Goal: Information Seeking & Learning: Learn about a topic

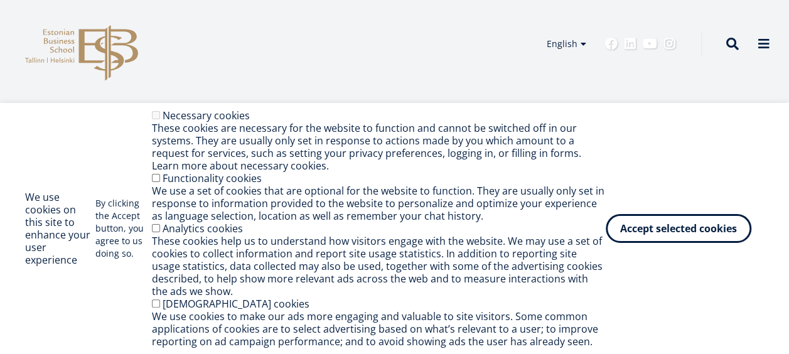
click at [203, 182] on label "Functionality cookies" at bounding box center [212, 178] width 99 height 14
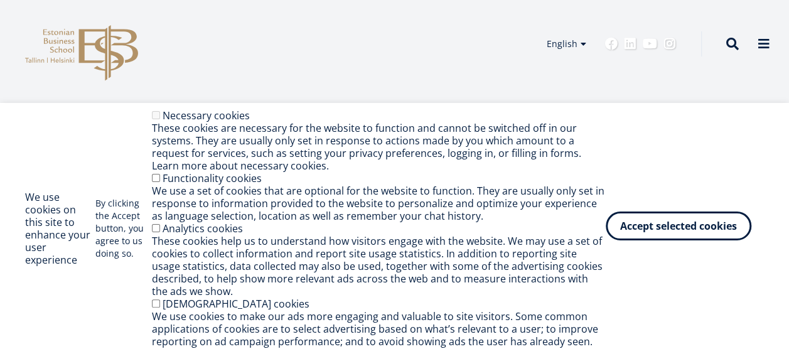
click at [666, 224] on button "Accept selected cookies" at bounding box center [679, 226] width 146 height 29
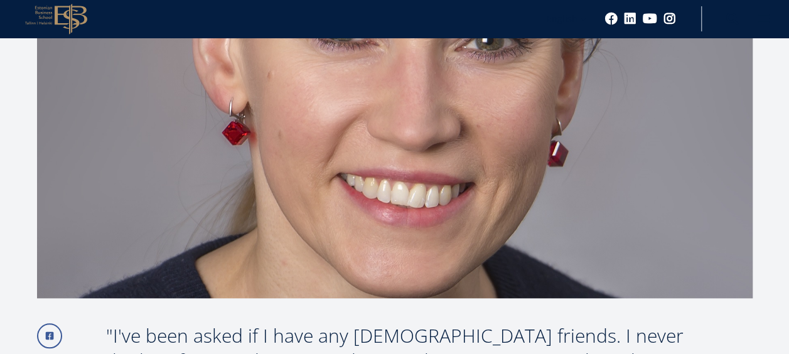
scroll to position [628, 0]
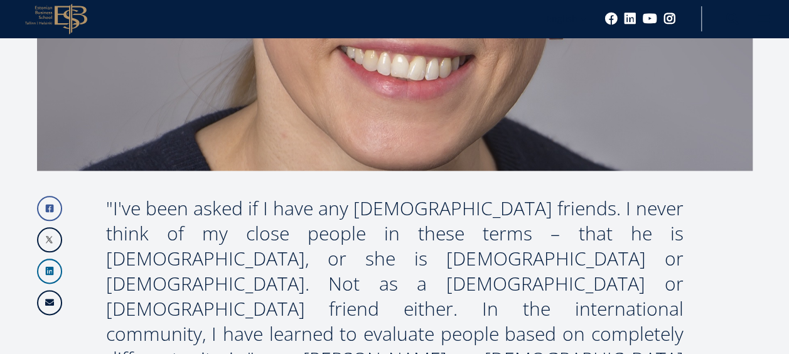
drag, startPoint x: 94, startPoint y: 340, endPoint x: 318, endPoint y: 333, distance: 224.3
copy div "intercultural competence"
click at [185, 204] on div ""I've been asked if I have any [DEMOGRAPHIC_DATA] friends. I never think of my …" at bounding box center [395, 321] width 578 height 251
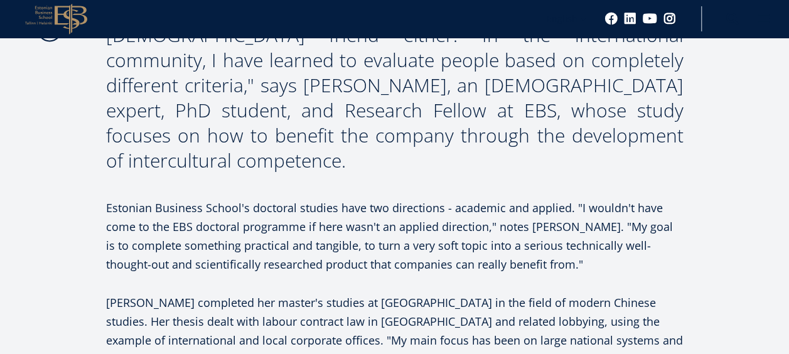
scroll to position [904, 0]
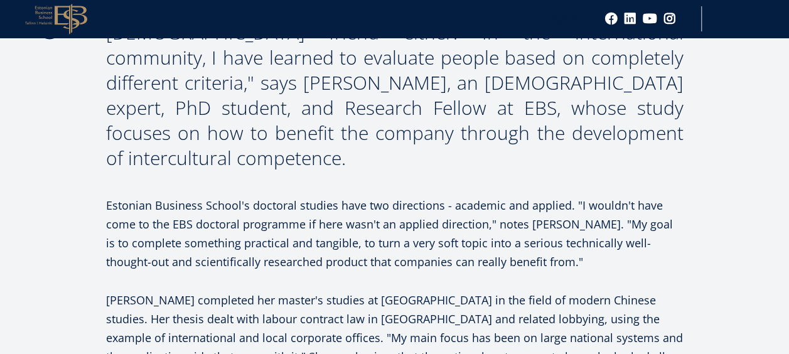
click at [391, 290] on p "[PERSON_NAME] completed her master's studies at [GEOGRAPHIC_DATA] in the field …" at bounding box center [395, 346] width 578 height 113
click at [353, 290] on p "[PERSON_NAME] completed her master's studies at [GEOGRAPHIC_DATA] in the field …" at bounding box center [395, 346] width 578 height 113
drag, startPoint x: 352, startPoint y: 199, endPoint x: 462, endPoint y: 202, distance: 110.0
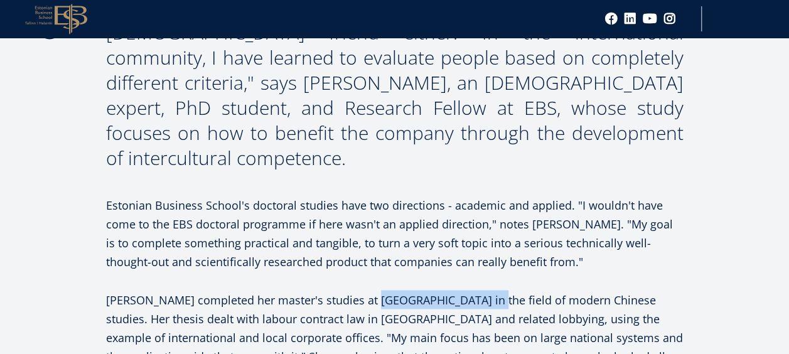
click at [462, 290] on p "[PERSON_NAME] completed her master's studies at [GEOGRAPHIC_DATA] in the field …" at bounding box center [395, 346] width 578 height 113
click at [382, 290] on p "[PERSON_NAME] completed her master's studies at [GEOGRAPHIC_DATA] in the field …" at bounding box center [395, 346] width 578 height 113
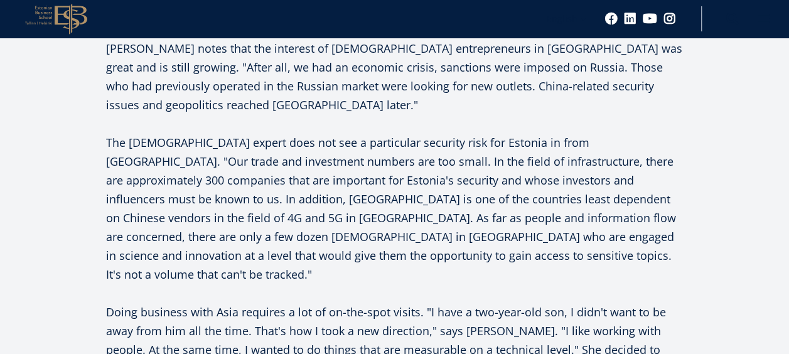
scroll to position [2010, 0]
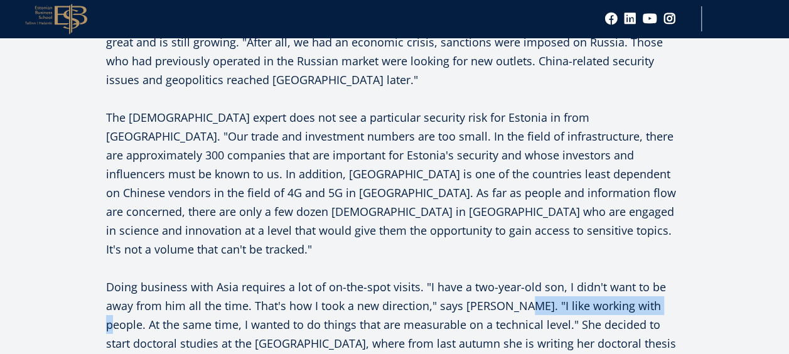
drag, startPoint x: 507, startPoint y: 113, endPoint x: 646, endPoint y: 119, distance: 138.9
click at [646, 278] on p "Doing business with Asia requires a lot of on-the-spot visits. "I have a two-ye…" at bounding box center [395, 325] width 578 height 94
copy p "I like working with people."
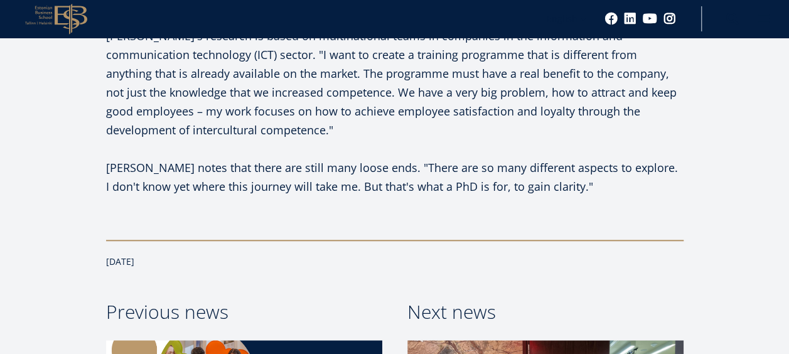
scroll to position [2826, 0]
